Goal: Task Accomplishment & Management: Manage account settings

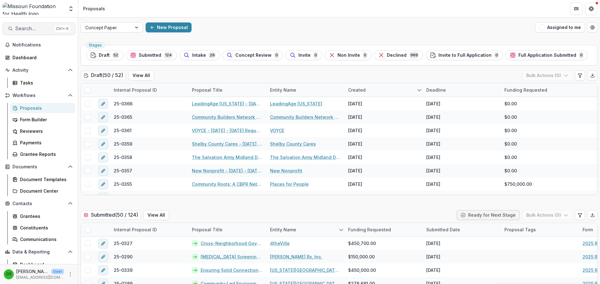
click at [42, 30] on span "Search..." at bounding box center [33, 29] width 37 height 6
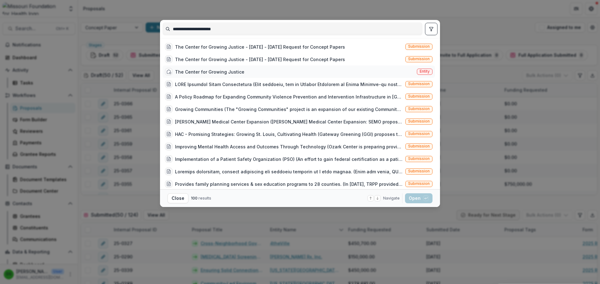
type input "**********"
click at [217, 71] on div "The Center for Growing Justice" at bounding box center [209, 72] width 69 height 7
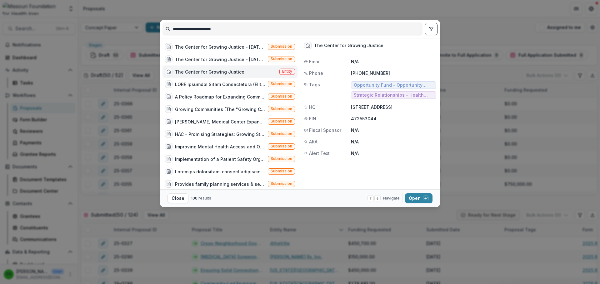
click at [217, 71] on div "The Center for Growing Justice" at bounding box center [209, 72] width 69 height 7
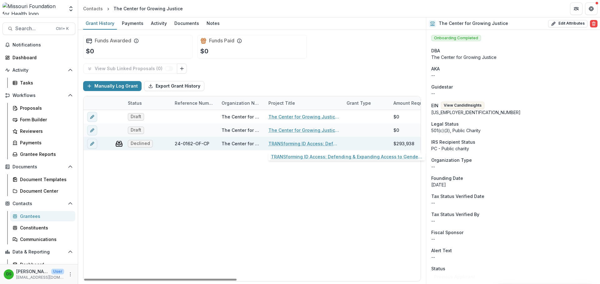
click at [296, 142] on link "TRANSforming ID Access: Defending & Expanding Access to Gender Marker Changes o…" at bounding box center [303, 144] width 71 height 7
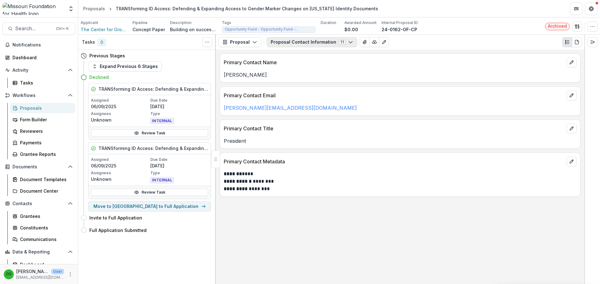
click at [295, 45] on button "Proposal Contact Information 11" at bounding box center [311, 42] width 91 height 10
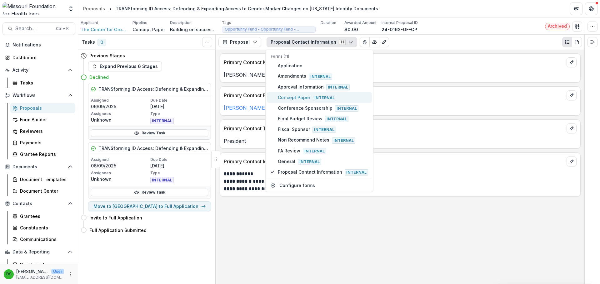
click at [299, 94] on span "Concept Paper Internal" at bounding box center [323, 97] width 90 height 7
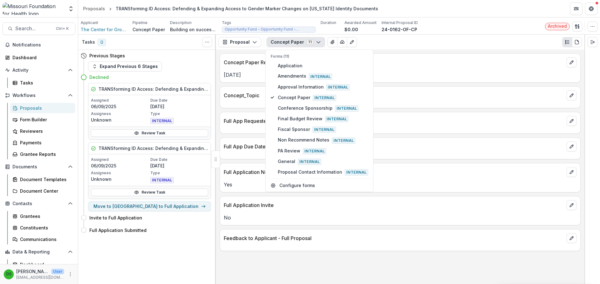
click at [387, 180] on div "Yes" at bounding box center [400, 182] width 360 height 11
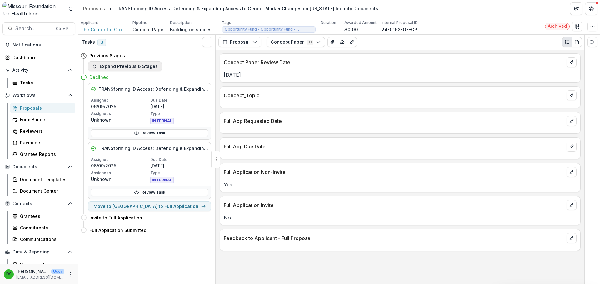
click at [140, 68] on button "Expand Previous 6 Stages" at bounding box center [125, 67] width 74 height 10
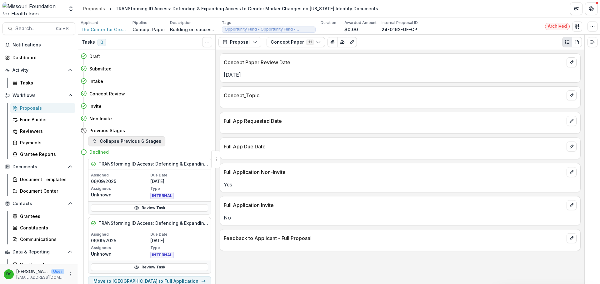
click at [129, 142] on button "Collapse Previous 6 Stages" at bounding box center [126, 141] width 77 height 10
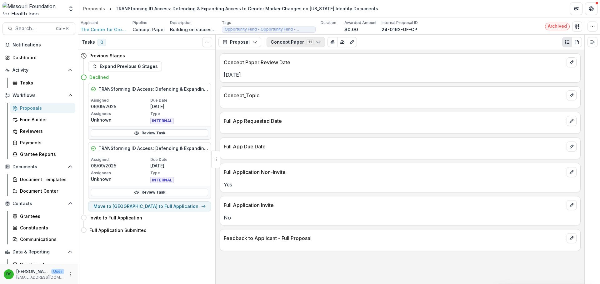
click at [304, 39] on button "Concept Paper 11" at bounding box center [295, 42] width 58 height 10
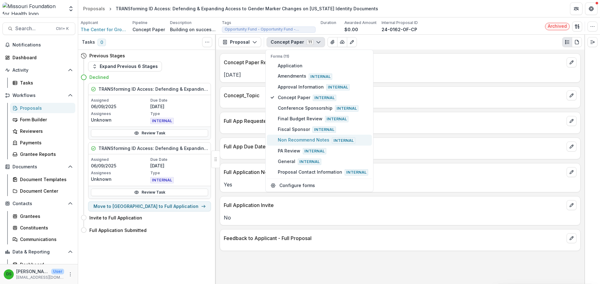
click at [312, 137] on span "Non Recommend Notes Internal" at bounding box center [323, 140] width 90 height 7
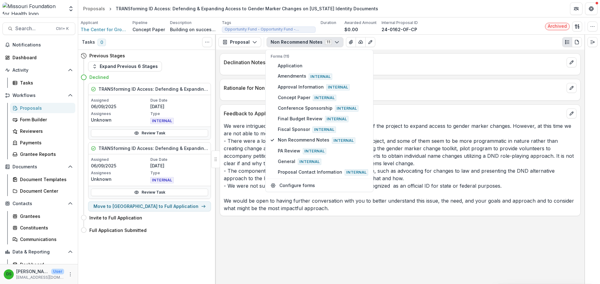
click at [411, 144] on p "We were intrigued by and found value in the overall purpose of the project to e…" at bounding box center [400, 167] width 353 height 90
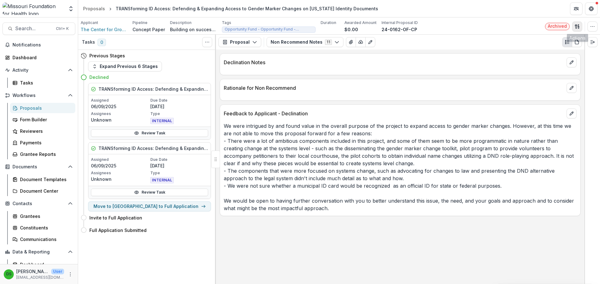
click at [576, 27] on icon "button" at bounding box center [576, 26] width 5 height 5
click at [540, 55] on button "Proposal Files" at bounding box center [546, 51] width 67 height 10
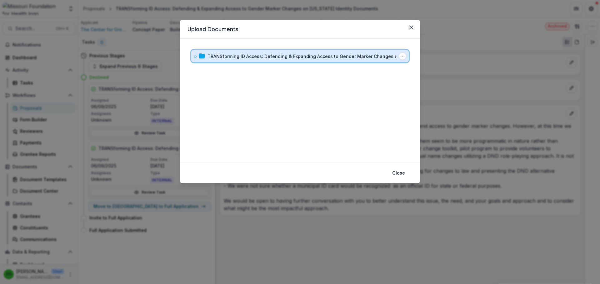
click at [275, 61] on div "TRANSforming ID Access: Defending & Expanding Access to Gender Marker Changes o…" at bounding box center [299, 56] width 217 height 12
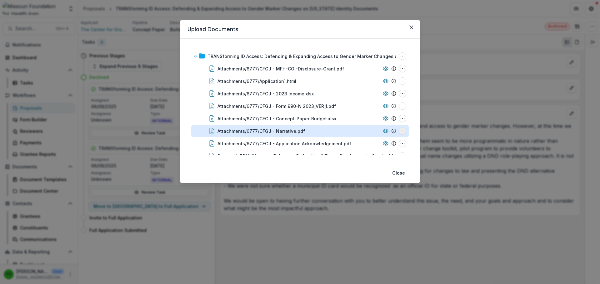
click at [400, 134] on button "Attachments/6777/CFGJ - Narrative.pdf Options" at bounding box center [401, 130] width 7 height 7
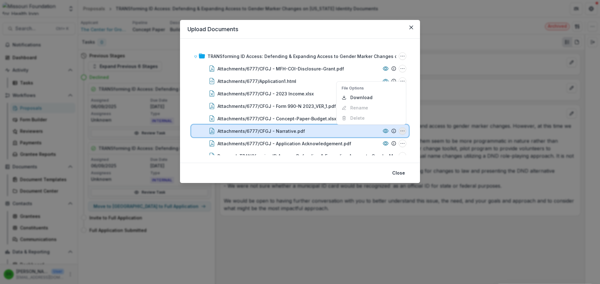
click at [383, 133] on icon at bounding box center [385, 131] width 5 height 4
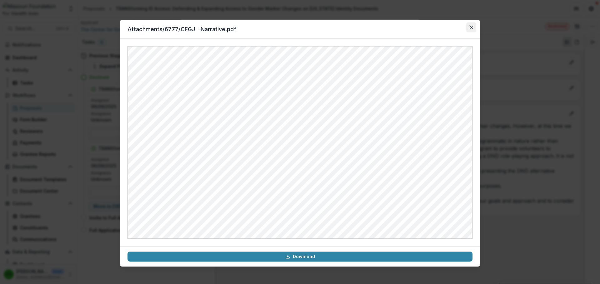
click at [472, 27] on icon "Close" at bounding box center [471, 28] width 4 height 4
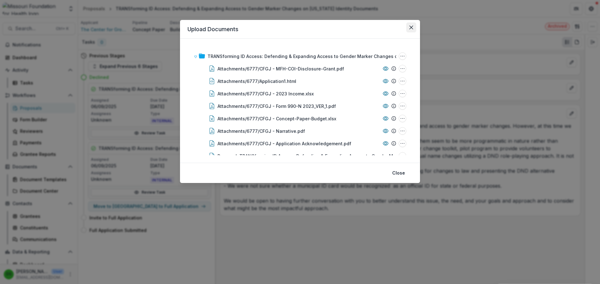
click at [412, 27] on icon "Close" at bounding box center [411, 28] width 4 height 4
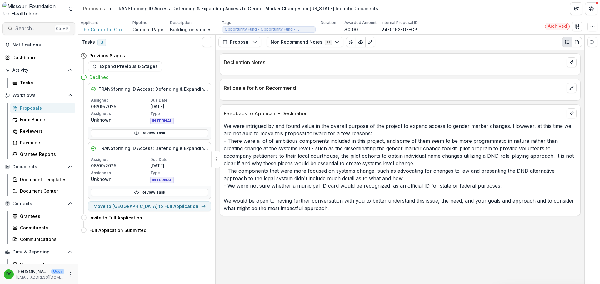
click at [33, 30] on span "Search..." at bounding box center [33, 29] width 37 height 6
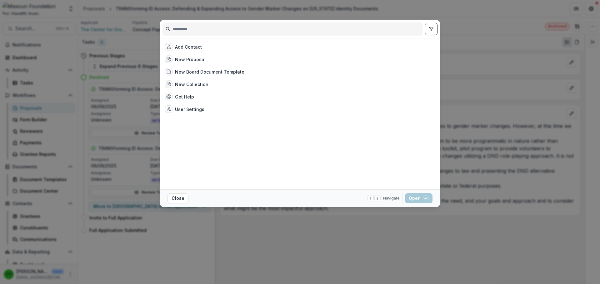
click at [227, 30] on input at bounding box center [292, 29] width 259 height 10
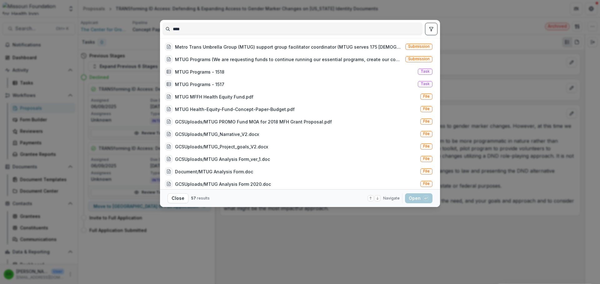
type input "****"
click at [432, 32] on button "toggle filters" at bounding box center [431, 29] width 12 height 12
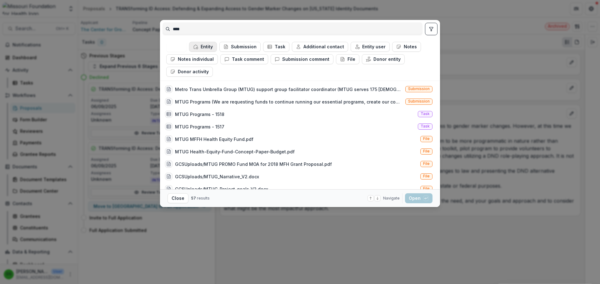
click at [211, 48] on button "Entity" at bounding box center [203, 47] width 28 height 10
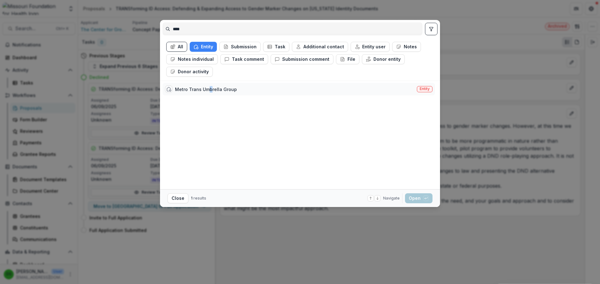
click at [210, 89] on div "Metro Trans Umbrella Group" at bounding box center [206, 89] width 62 height 7
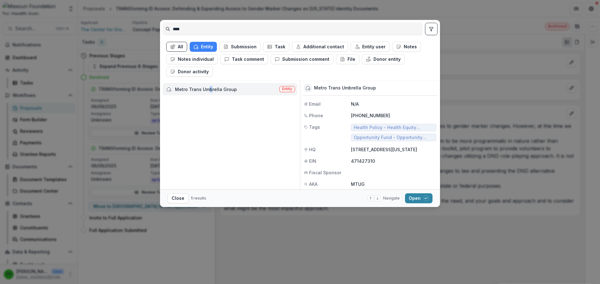
click at [210, 89] on div "Metro Trans Umbrella Group" at bounding box center [206, 89] width 62 height 7
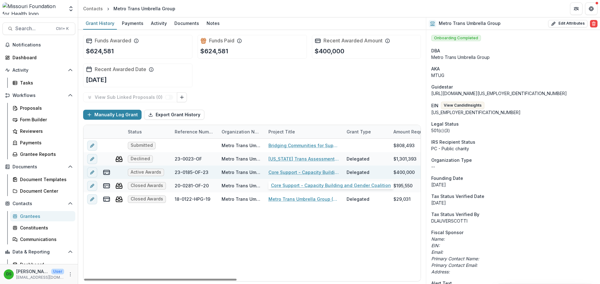
click at [284, 172] on link "Core Support - Capacity Building and Gender Coalition" at bounding box center [303, 172] width 71 height 7
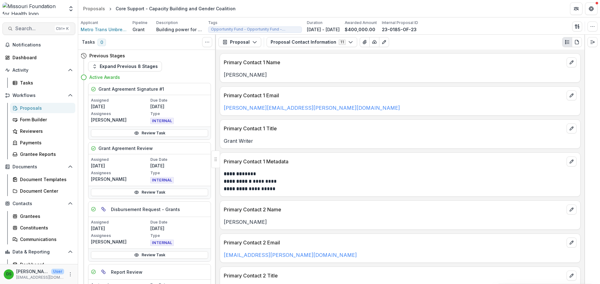
click at [27, 27] on span "Search..." at bounding box center [33, 29] width 37 height 6
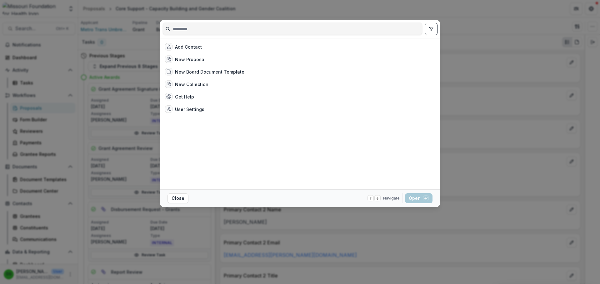
click at [196, 30] on input at bounding box center [292, 29] width 259 height 10
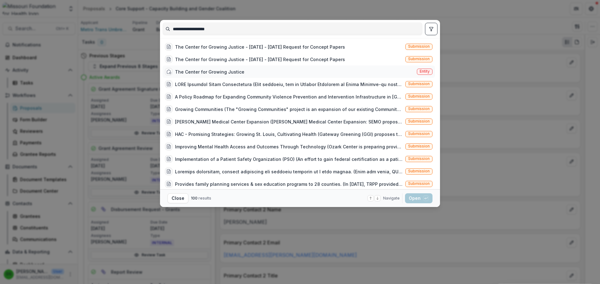
type input "**********"
click at [195, 69] on div "The Center for Growing Justice" at bounding box center [209, 72] width 69 height 7
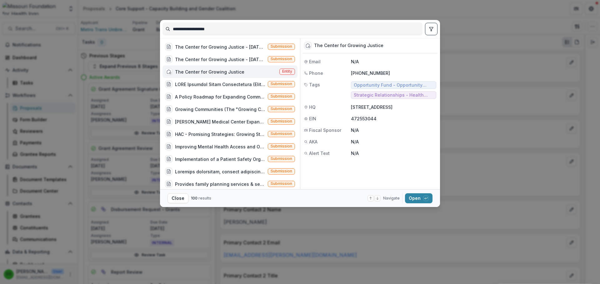
click at [195, 69] on div "The Center for Growing Justice" at bounding box center [209, 72] width 69 height 7
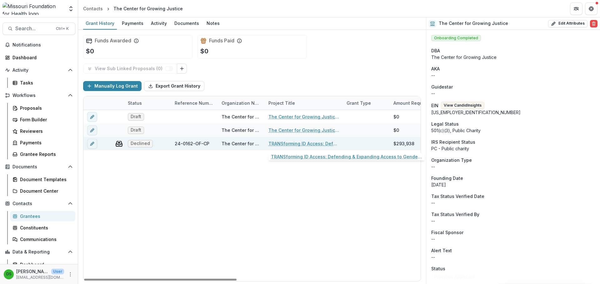
click at [294, 144] on link "TRANSforming ID Access: Defending & Expanding Access to Gender Marker Changes o…" at bounding box center [303, 144] width 71 height 7
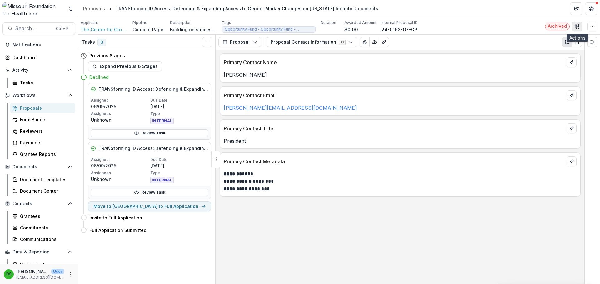
click at [577, 27] on icon "button" at bounding box center [576, 26] width 5 height 5
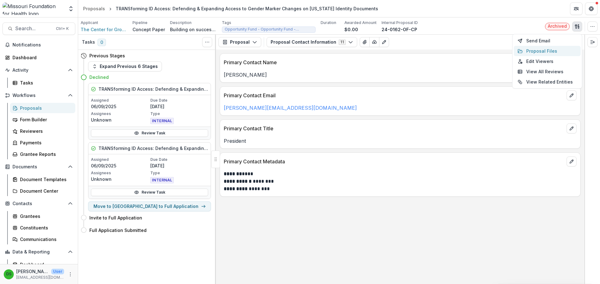
click at [557, 51] on button "Proposal Files" at bounding box center [546, 51] width 67 height 10
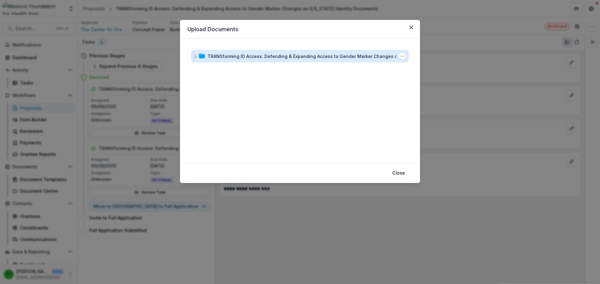
click at [280, 57] on div "TRANSforming ID Access: Defending & Expanding Access to Gender Marker Changes o…" at bounding box center [310, 56] width 206 height 7
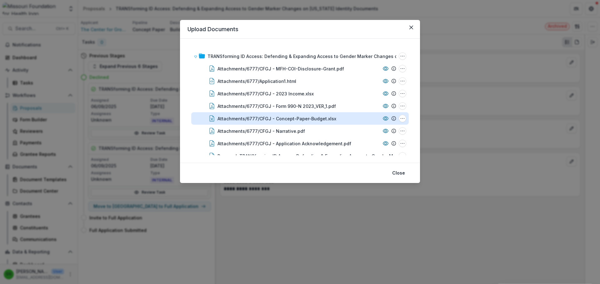
scroll to position [11, 0]
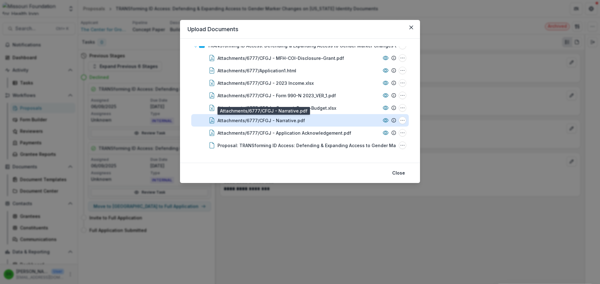
click at [285, 118] on div "Attachments/6777/CFGJ - Narrative.pdf" at bounding box center [260, 120] width 87 height 7
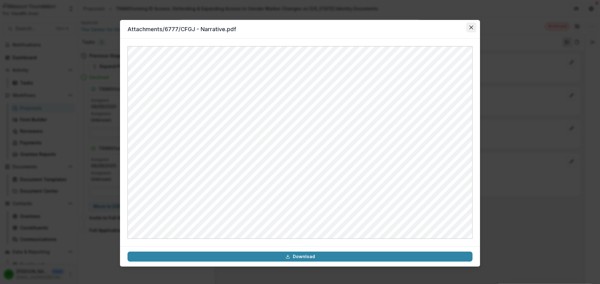
click at [471, 25] on button "Close" at bounding box center [471, 27] width 10 height 10
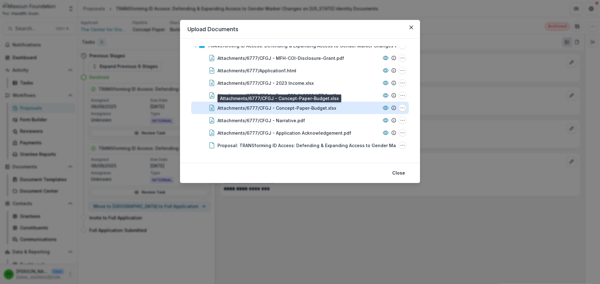
click at [286, 107] on div "Attachments/6777/CFGJ - Concept-Paper-Budget.xlsx" at bounding box center [276, 108] width 119 height 7
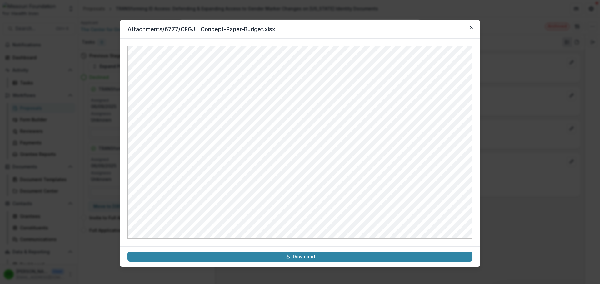
click at [520, 70] on div "Attachments/6777/CFGJ - Concept-Paper-Budget.xlsx Download" at bounding box center [300, 142] width 600 height 284
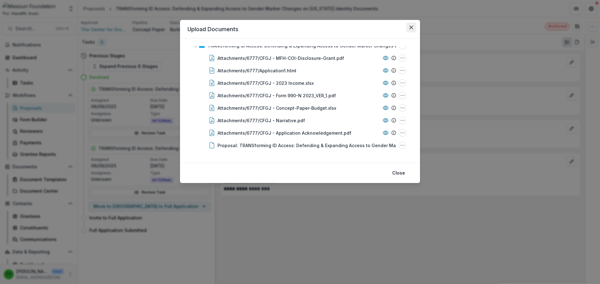
click at [407, 28] on button "Close" at bounding box center [411, 27] width 10 height 10
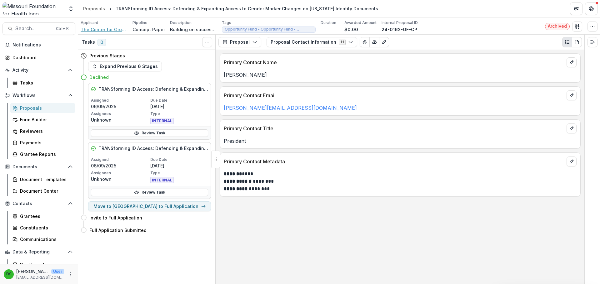
click at [100, 32] on span "The Center for Growing Justice" at bounding box center [104, 29] width 47 height 7
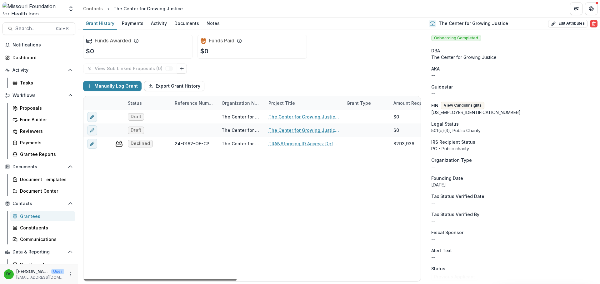
drag, startPoint x: 232, startPoint y: 281, endPoint x: 212, endPoint y: 299, distance: 27.4
click at [212, 281] on div at bounding box center [160, 280] width 152 height 2
click at [40, 110] on div "Proposals" at bounding box center [45, 108] width 50 height 7
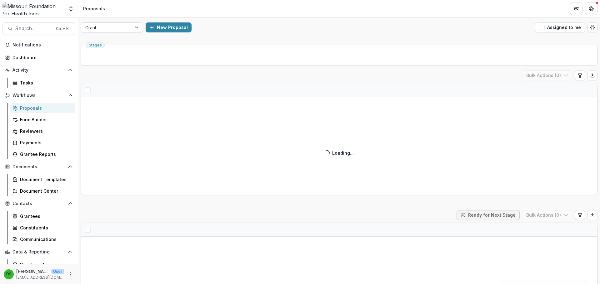
click at [105, 26] on div at bounding box center [106, 28] width 42 height 8
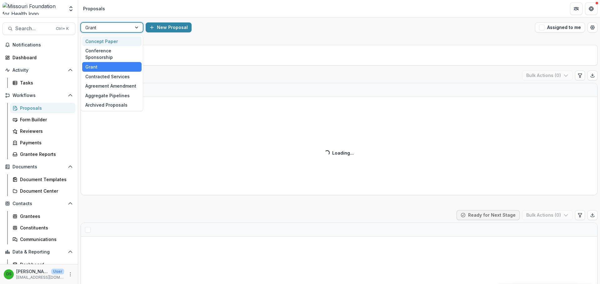
click at [107, 43] on div "Concept Paper" at bounding box center [111, 42] width 59 height 10
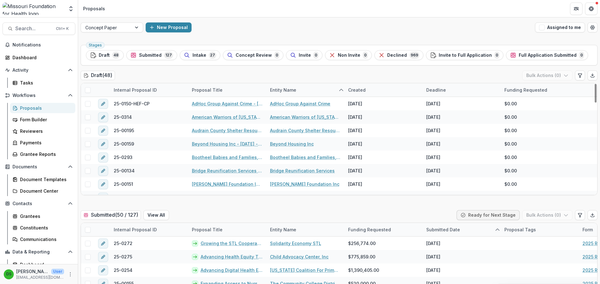
click at [278, 87] on div "Entity Name" at bounding box center [283, 90] width 34 height 7
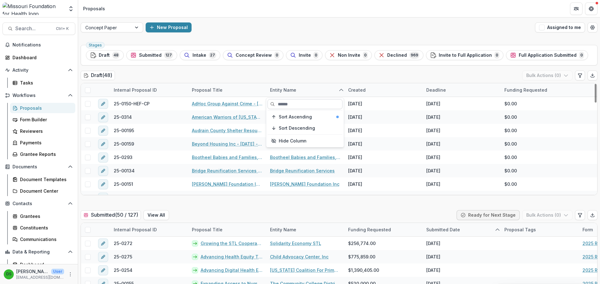
click at [280, 103] on input at bounding box center [304, 104] width 75 height 10
type input "*******"
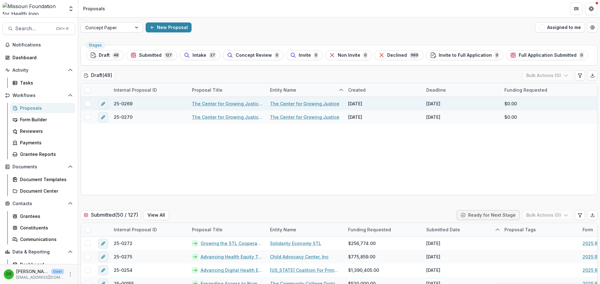
click at [238, 103] on link "The Center for Growing Justice - [DATE] - [DATE] Request for Concept Papers" at bounding box center [227, 104] width 71 height 7
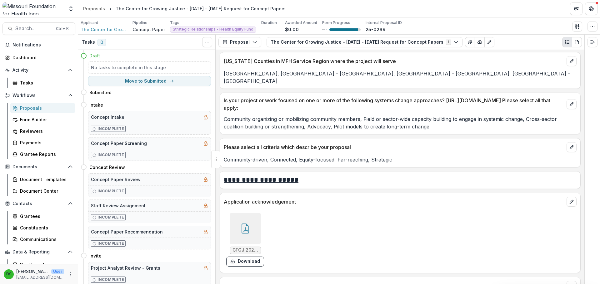
scroll to position [1252, 0]
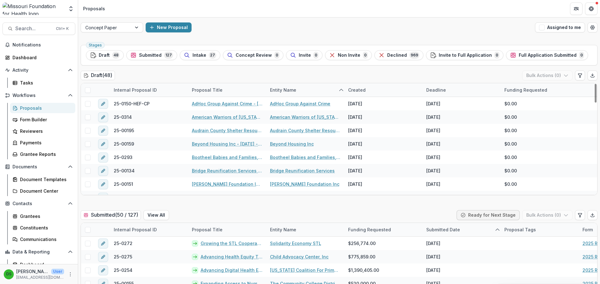
click at [210, 91] on div "Proposal Title" at bounding box center [207, 90] width 38 height 7
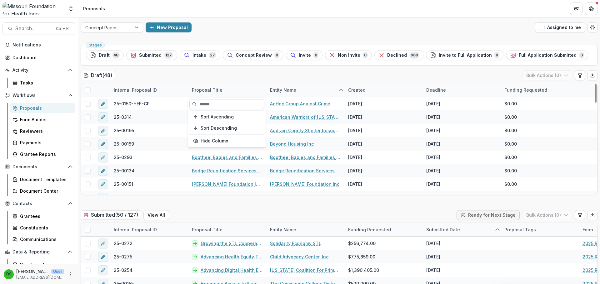
click at [211, 104] on input at bounding box center [226, 104] width 75 height 10
type input "******"
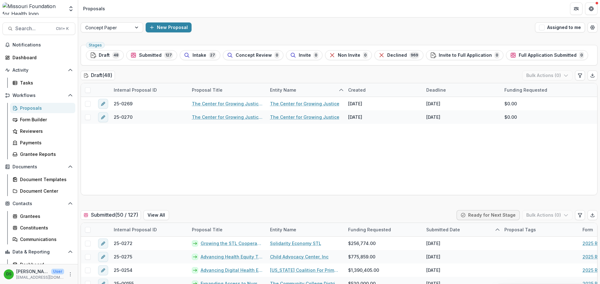
click at [220, 74] on div "Draft ( 48 ) Bulk Actions ( 0 )" at bounding box center [339, 77] width 517 height 12
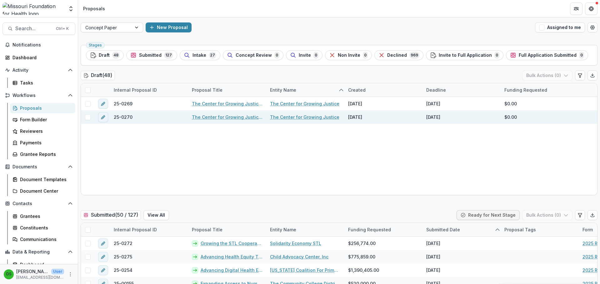
click at [217, 116] on link "The Center for Growing Justice - [DATE] - [DATE] Request for Concept Papers" at bounding box center [227, 117] width 71 height 7
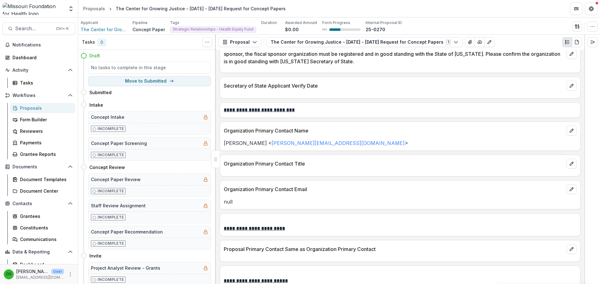
scroll to position [655, 0]
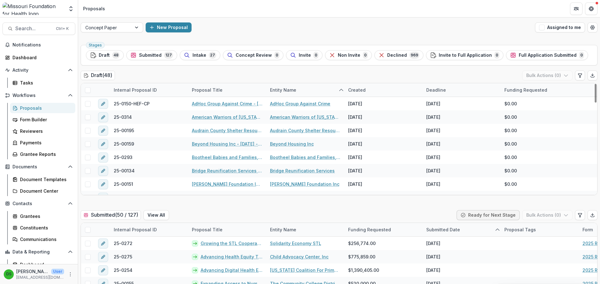
click at [211, 93] on div "Proposal Title" at bounding box center [207, 90] width 38 height 7
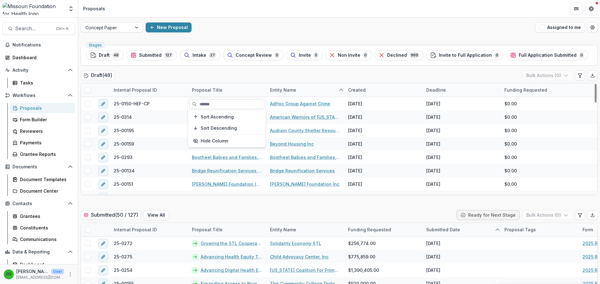
click at [212, 103] on input at bounding box center [226, 104] width 75 height 10
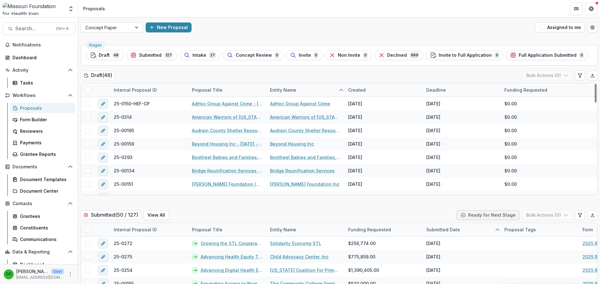
click at [202, 91] on div "Proposal Title" at bounding box center [207, 90] width 38 height 7
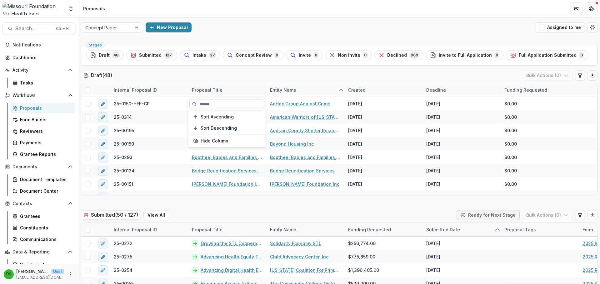
click at [200, 103] on input at bounding box center [226, 104] width 75 height 10
type input "*******"
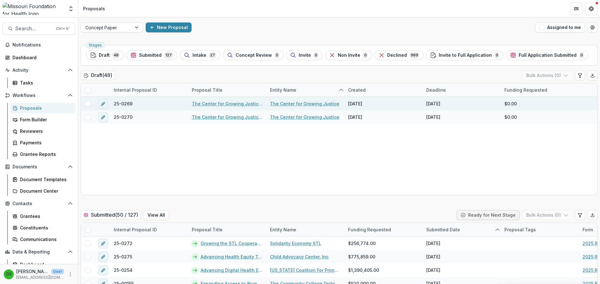
click at [230, 101] on link "The Center for Growing Justice - [DATE] - [DATE] Request for Concept Papers" at bounding box center [227, 104] width 71 height 7
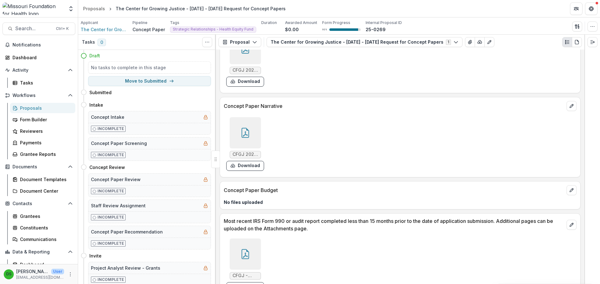
scroll to position [1561, 0]
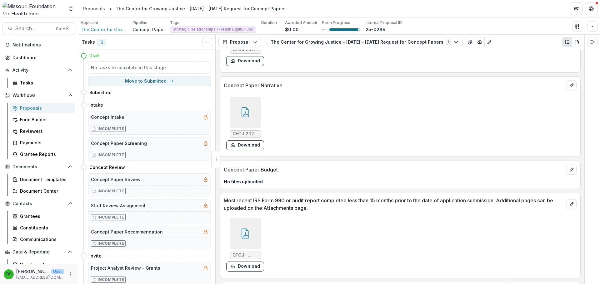
click at [251, 107] on div at bounding box center [245, 112] width 31 height 31
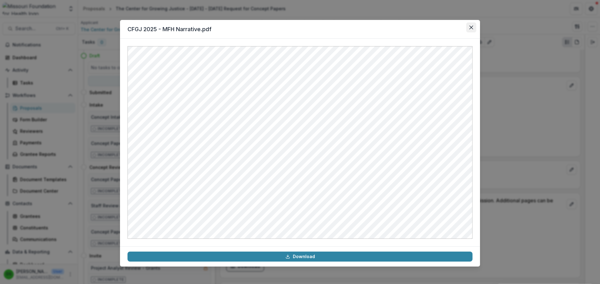
click at [469, 26] on button "Close" at bounding box center [471, 27] width 10 height 10
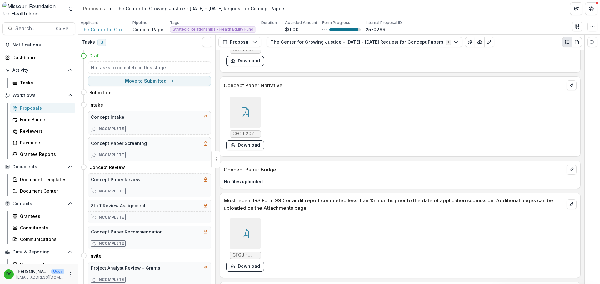
click at [30, 106] on div "Proposals" at bounding box center [45, 108] width 50 height 7
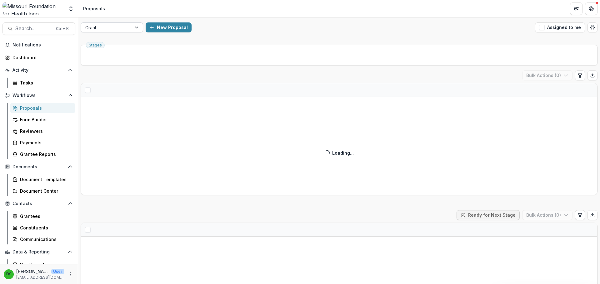
click at [123, 26] on div at bounding box center [106, 28] width 42 height 8
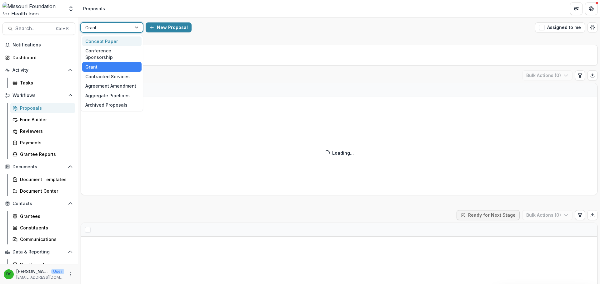
click at [124, 40] on div "Concept Paper" at bounding box center [111, 42] width 59 height 10
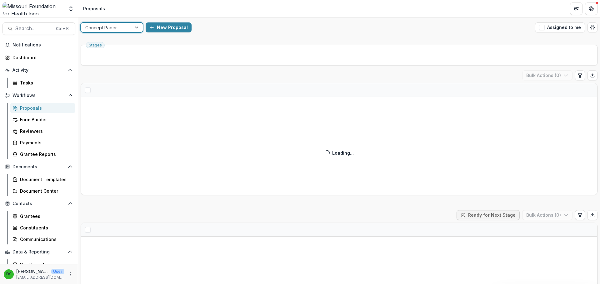
click at [251, 12] on header "Proposals" at bounding box center [339, 8] width 522 height 17
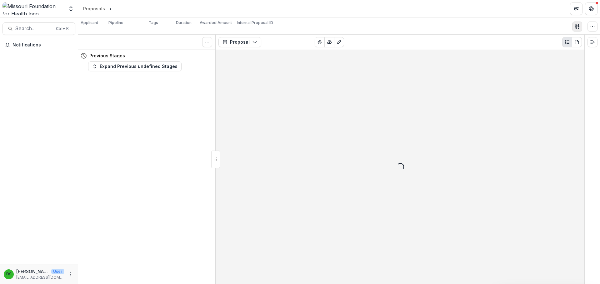
click at [578, 27] on icon "button" at bounding box center [578, 28] width 1 height 2
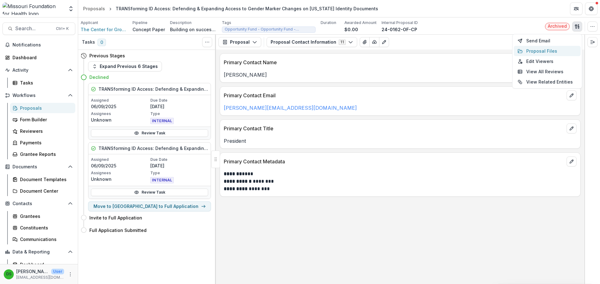
click at [549, 51] on button "Proposal Files" at bounding box center [546, 51] width 67 height 10
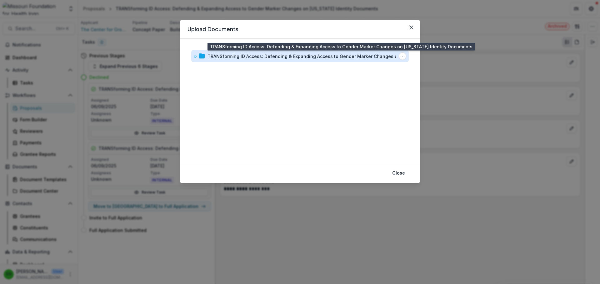
click at [270, 57] on div "TRANSforming ID Access: Defending & Expanding Access to Gender Marker Changes o…" at bounding box center [310, 56] width 206 height 7
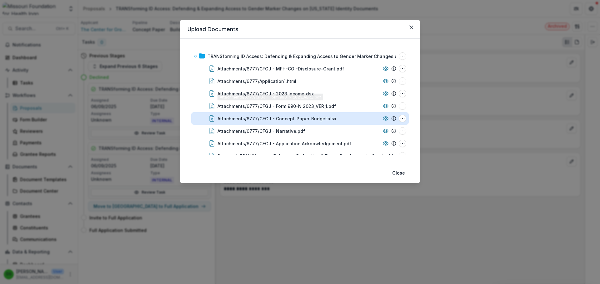
click at [270, 118] on div "Attachments/6777/CFGJ - Concept-Paper-Budget.xlsx" at bounding box center [276, 119] width 119 height 7
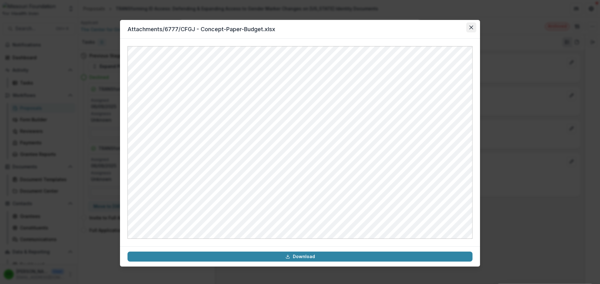
click at [470, 30] on button "Close" at bounding box center [471, 27] width 10 height 10
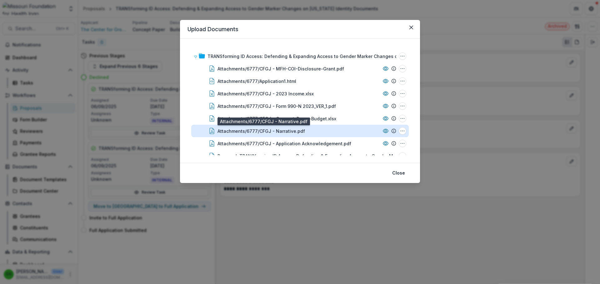
click at [294, 132] on div "Attachments/6777/CFGJ - Narrative.pdf" at bounding box center [260, 131] width 87 height 7
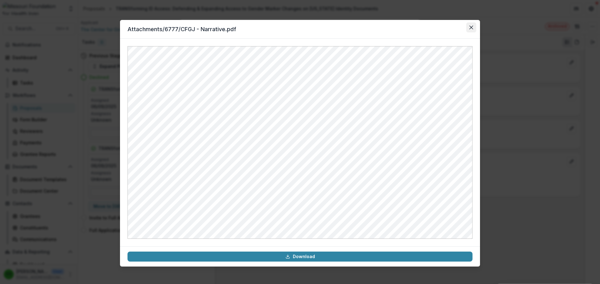
click at [470, 27] on icon "Close" at bounding box center [471, 28] width 4 height 4
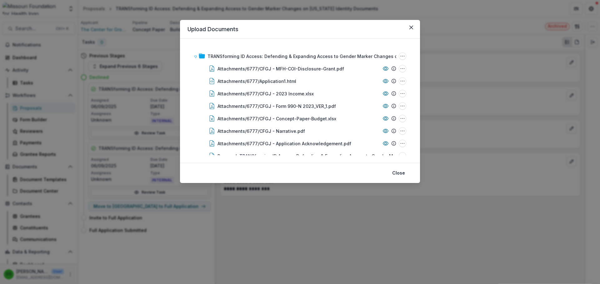
click at [451, 41] on div "Upload Documents TRANSforming ID Access: Defending & Expanding Access to Gender…" at bounding box center [300, 142] width 600 height 284
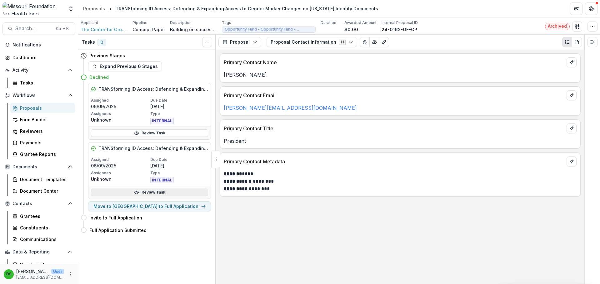
click at [141, 192] on link "Review Task" at bounding box center [149, 192] width 117 height 7
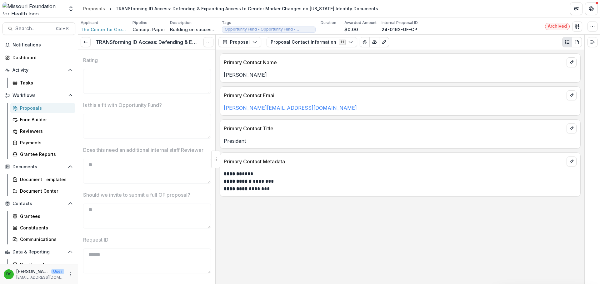
scroll to position [468, 0]
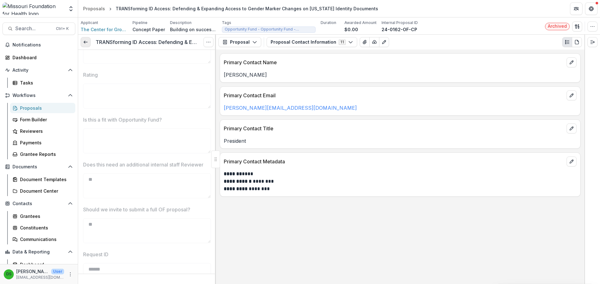
click at [87, 44] on icon at bounding box center [85, 42] width 5 height 5
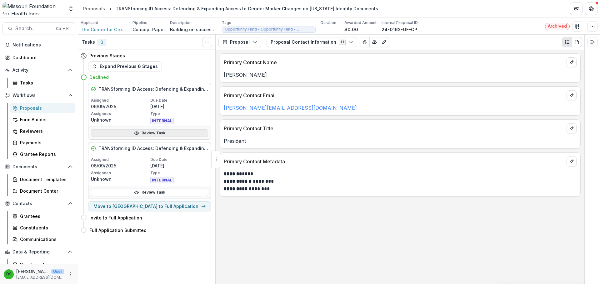
click at [152, 132] on link "Review Task" at bounding box center [149, 133] width 117 height 7
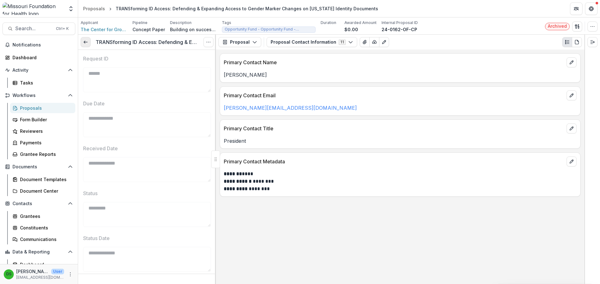
click at [86, 41] on icon at bounding box center [85, 42] width 5 height 5
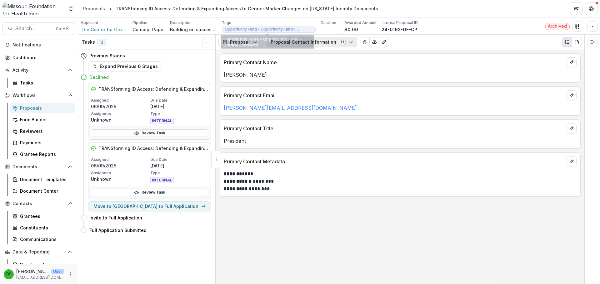
click at [304, 39] on button "Proposal Contact Information 11" at bounding box center [311, 42] width 91 height 10
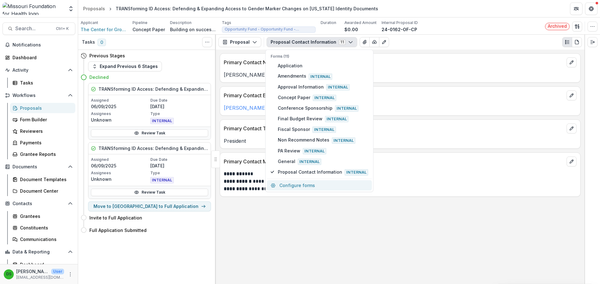
click at [309, 184] on button "Configure forms" at bounding box center [319, 185] width 105 height 10
select select "****"
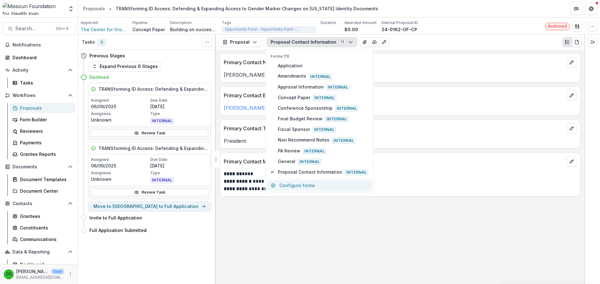
select select "****"
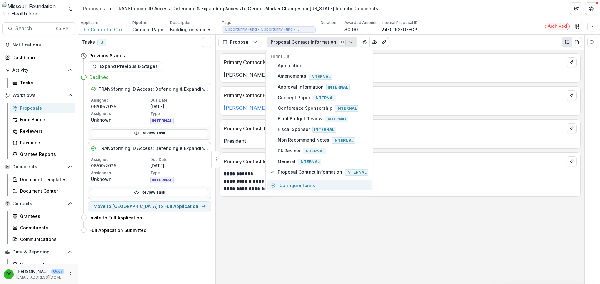
select select "****"
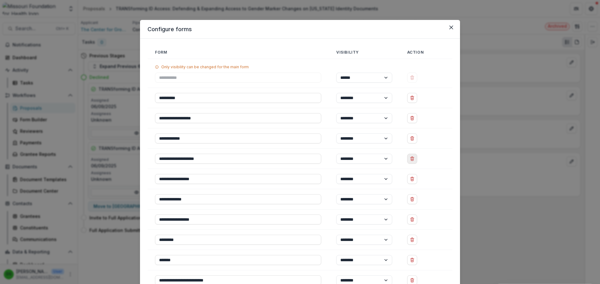
click at [411, 158] on icon "Delete Conference Sponsorship" at bounding box center [411, 157] width 1 height 1
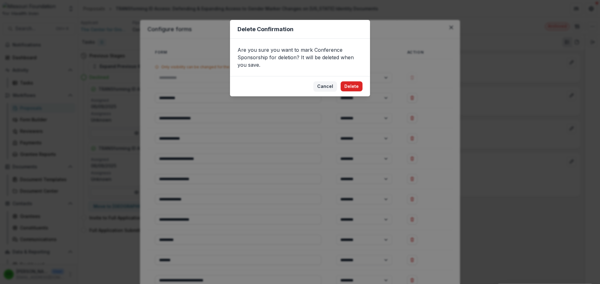
click at [348, 83] on button "Delete" at bounding box center [351, 87] width 22 height 10
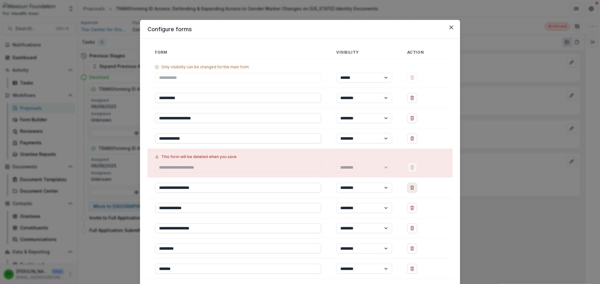
click at [412, 192] on button "Delete Final Budget Review" at bounding box center [412, 188] width 10 height 10
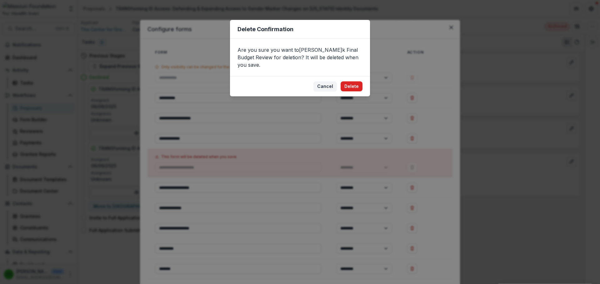
click at [351, 82] on button "Delete" at bounding box center [351, 87] width 22 height 10
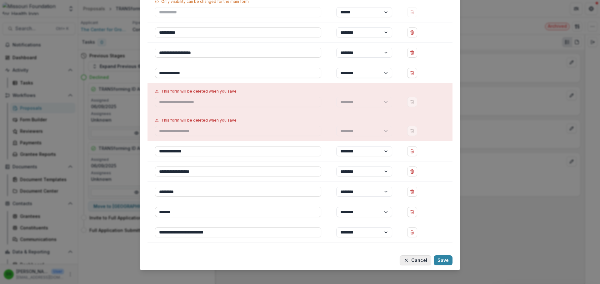
scroll to position [72, 0]
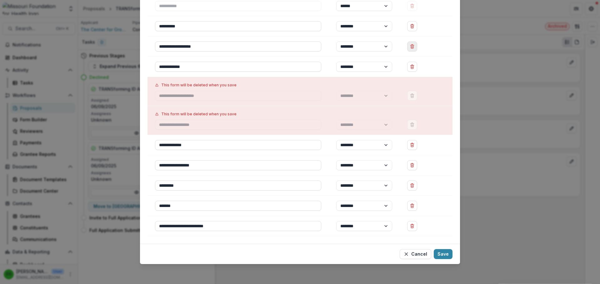
click at [412, 49] on button "Delete Approval Information" at bounding box center [412, 47] width 10 height 10
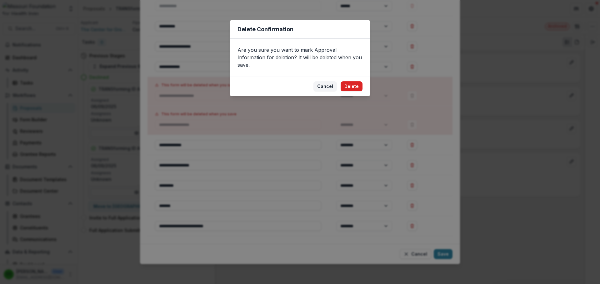
click at [348, 82] on button "Delete" at bounding box center [351, 87] width 22 height 10
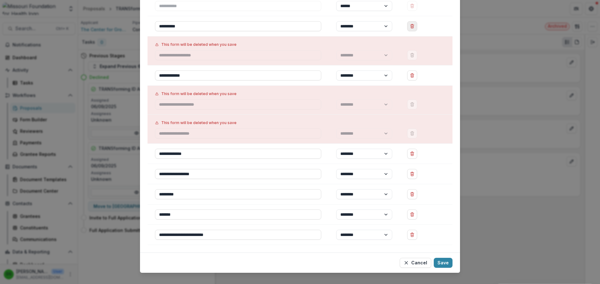
click at [412, 26] on icon "Delete Amendments" at bounding box center [411, 26] width 5 height 5
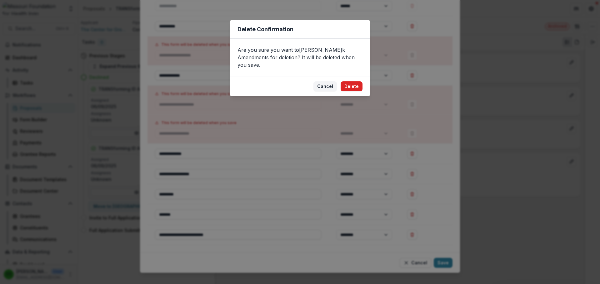
click at [350, 82] on button "Delete" at bounding box center [351, 87] width 22 height 10
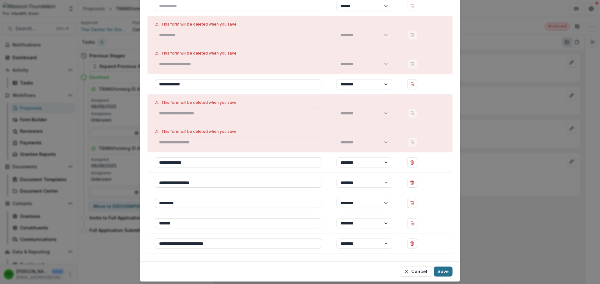
click at [444, 274] on button "Save" at bounding box center [442, 272] width 19 height 10
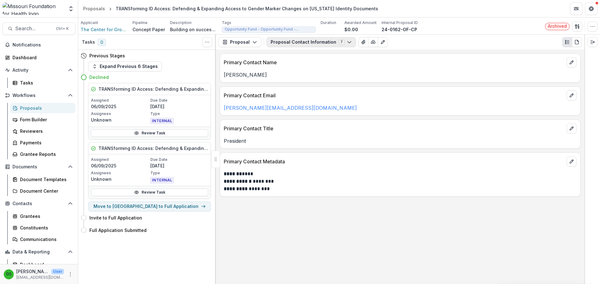
click at [281, 42] on button "Proposal Contact Information 7" at bounding box center [310, 42] width 89 height 10
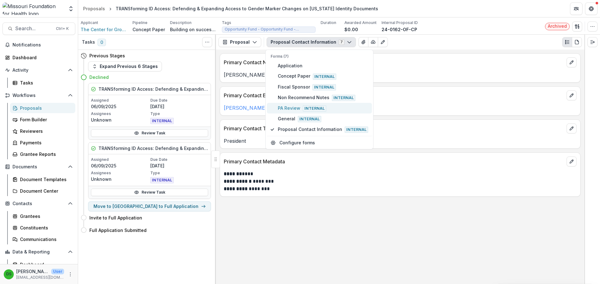
click at [289, 107] on span "PA Review Internal" at bounding box center [323, 108] width 90 height 7
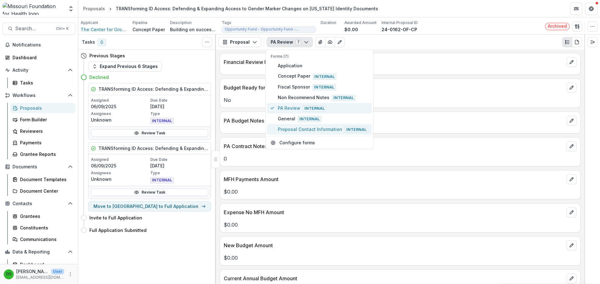
scroll to position [62, 0]
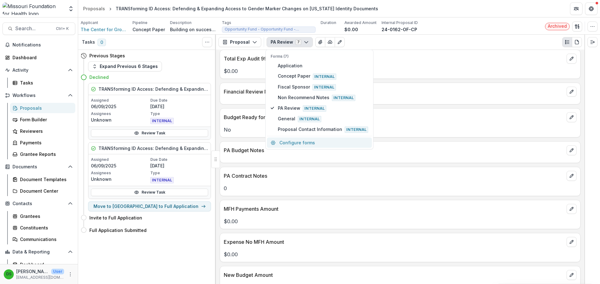
click at [305, 140] on button "Configure forms" at bounding box center [319, 143] width 105 height 10
select select "****"
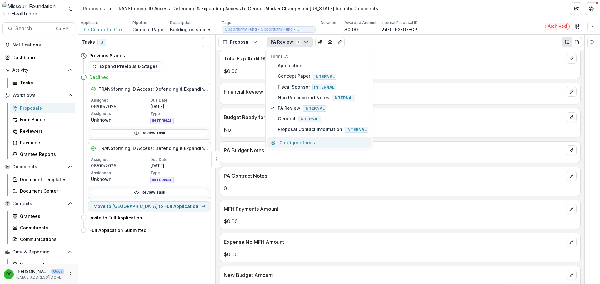
select select "****"
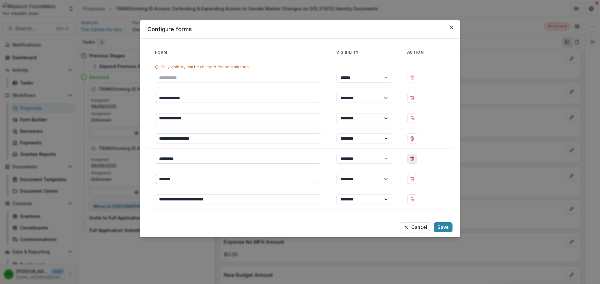
click at [412, 159] on line "Delete PA Review" at bounding box center [412, 159] width 0 height 1
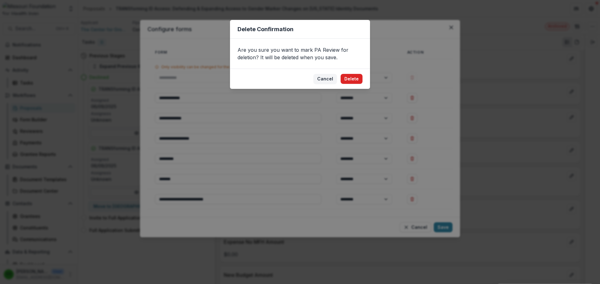
click at [357, 82] on button "Delete" at bounding box center [351, 79] width 22 height 10
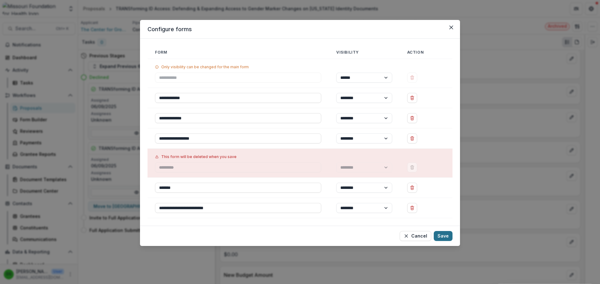
click at [443, 238] on button "Save" at bounding box center [442, 236] width 19 height 10
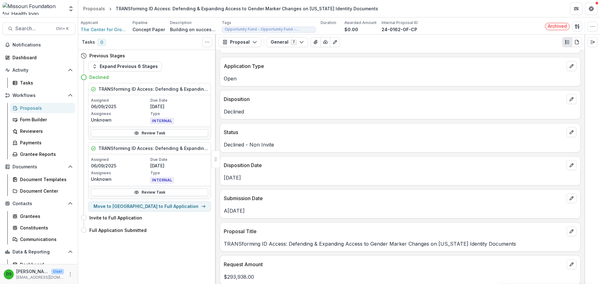
scroll to position [0, 0]
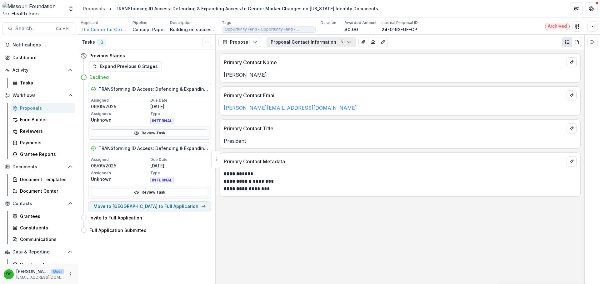
click at [278, 41] on button "Proposal Contact Information 6" at bounding box center [310, 42] width 89 height 10
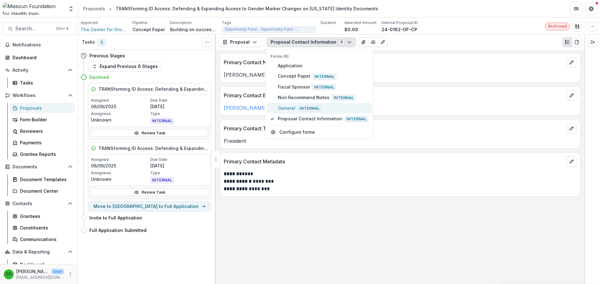
click at [279, 109] on span "General Internal" at bounding box center [323, 108] width 90 height 7
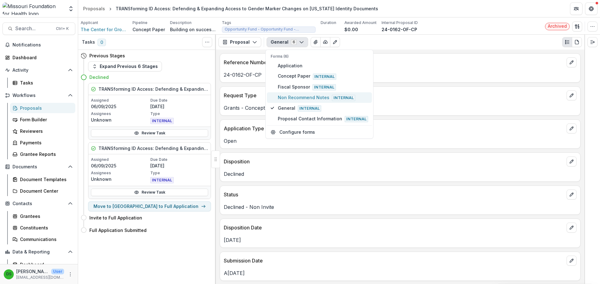
click at [279, 94] on button "Non Recommend Notes Internal" at bounding box center [319, 97] width 105 height 11
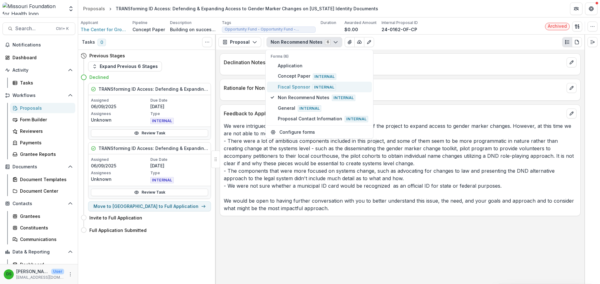
click at [279, 87] on span "Fiscal Sponsor Internal" at bounding box center [323, 87] width 90 height 7
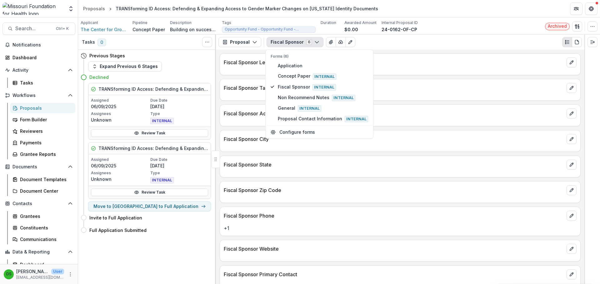
click at [250, 116] on p "Fiscal Sponsor Address" at bounding box center [394, 113] width 340 height 7
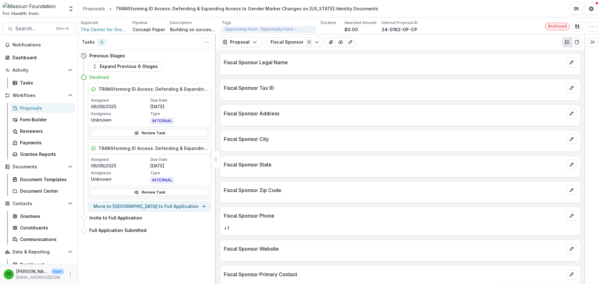
click at [298, 48] on div "Proposal Proposal Payments Reports Grant Agreements Board Summaries Bank Detail…" at bounding box center [400, 42] width 368 height 15
click at [298, 40] on button "Fiscal Sponsor 6" at bounding box center [294, 42] width 57 height 10
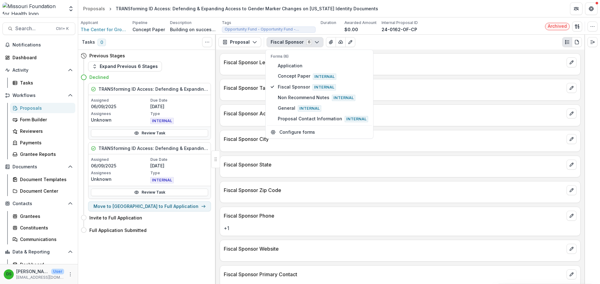
click at [294, 125] on div "Forms (6) Application Concept Paper Internal Fiscal Sponsor Internal Non Recomm…" at bounding box center [319, 94] width 108 height 89
click at [294, 133] on button "Configure forms" at bounding box center [319, 132] width 105 height 10
select select "****"
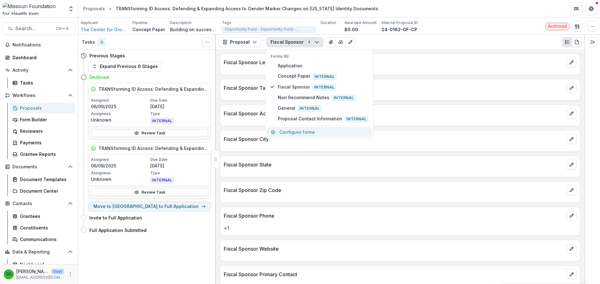
select select "****"
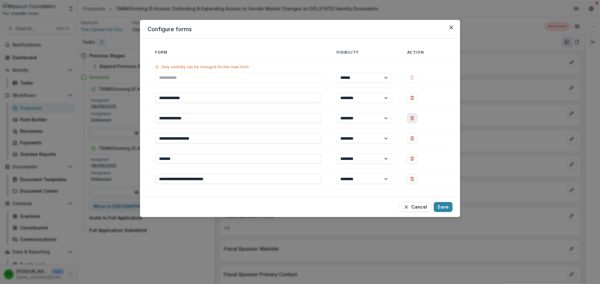
click at [414, 117] on icon "Delete Fiscal Sponsor" at bounding box center [411, 118] width 5 height 5
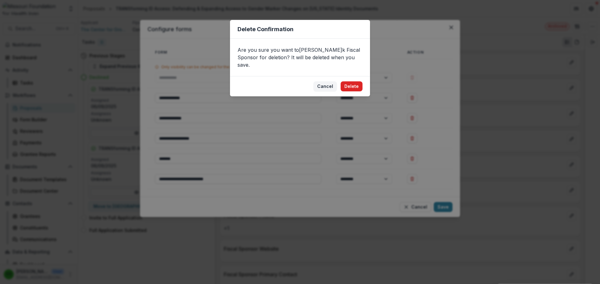
click at [353, 82] on button "Delete" at bounding box center [351, 87] width 22 height 10
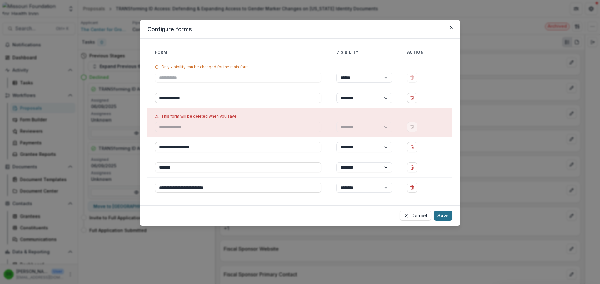
click at [441, 215] on button "Save" at bounding box center [442, 216] width 19 height 10
